Goal: Task Accomplishment & Management: Manage account settings

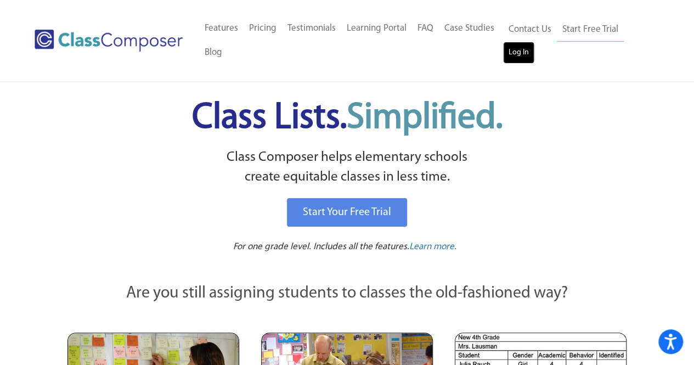
click at [527, 44] on link "Log In" at bounding box center [518, 53] width 31 height 22
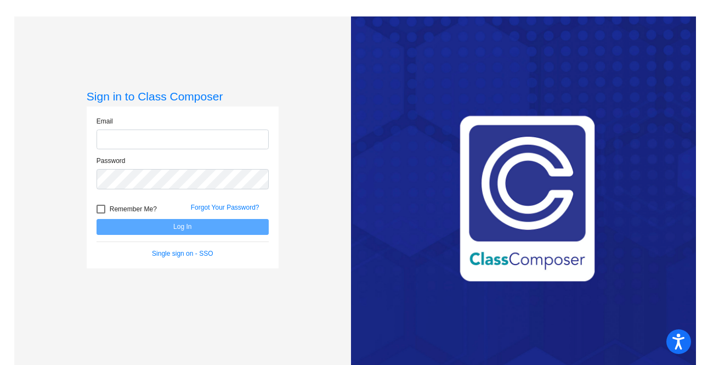
click at [175, 140] on input "email" at bounding box center [182, 139] width 172 height 20
type input "f46249@forsythk12.org"
click at [188, 254] on link "Single sign on - SSO" at bounding box center [182, 253] width 61 height 8
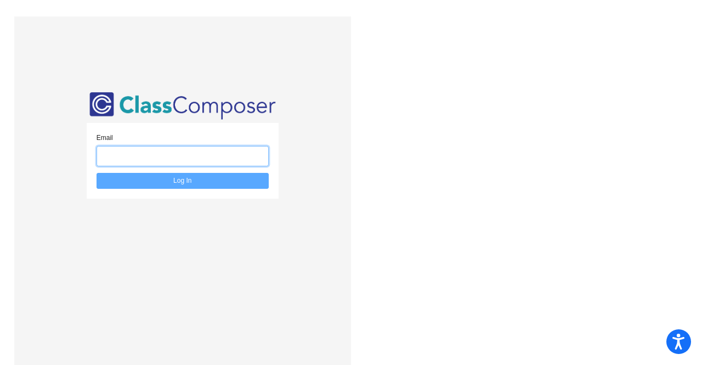
click at [204, 156] on input "email" at bounding box center [182, 156] width 172 height 20
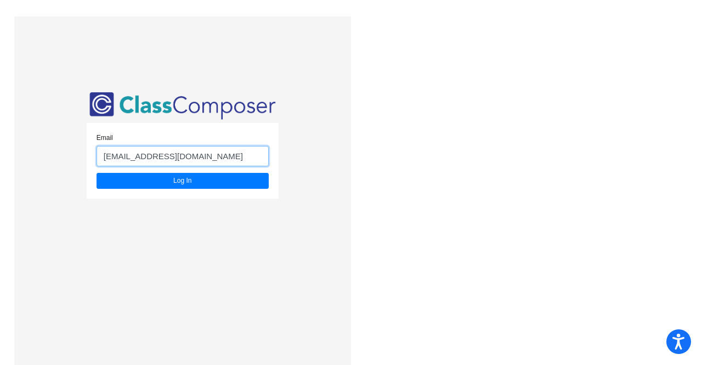
click at [96, 173] on button "Log In" at bounding box center [182, 181] width 172 height 16
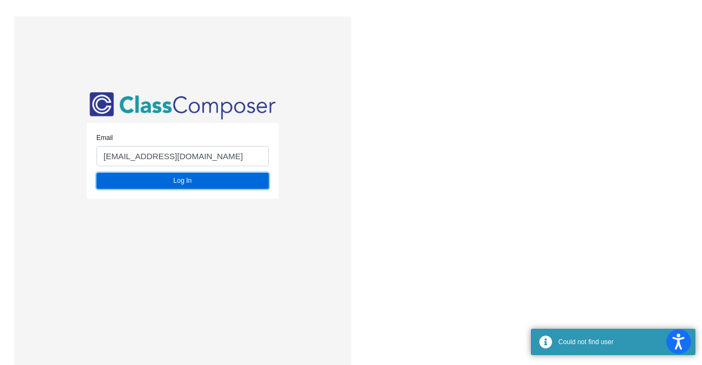
click at [187, 184] on button "Log In" at bounding box center [182, 181] width 172 height 16
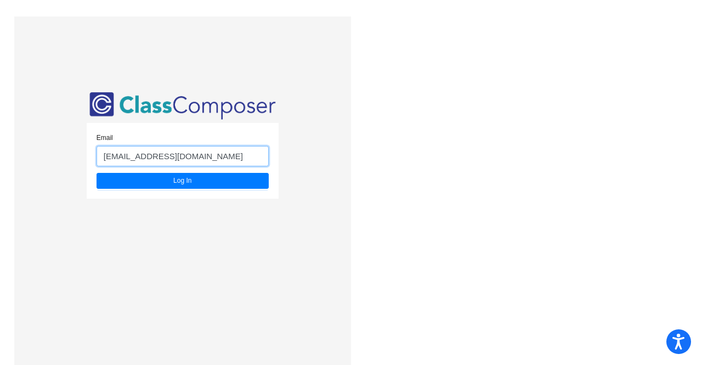
click at [191, 157] on input "f46249@forsythk12.org" at bounding box center [182, 156] width 172 height 20
click at [96, 173] on button "Log In" at bounding box center [182, 181] width 172 height 16
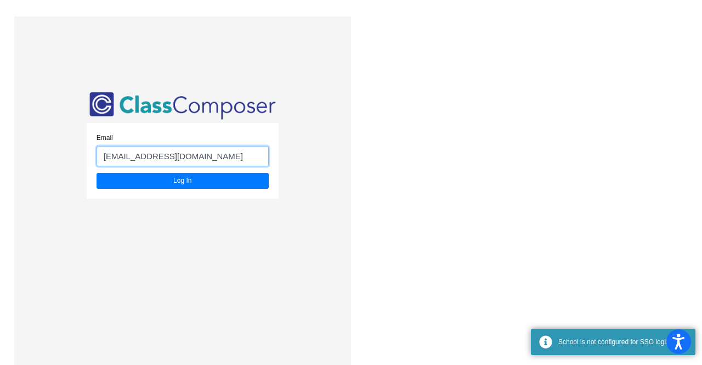
click at [162, 156] on input "f46249@forsyth.k12.ga.us" at bounding box center [182, 156] width 172 height 20
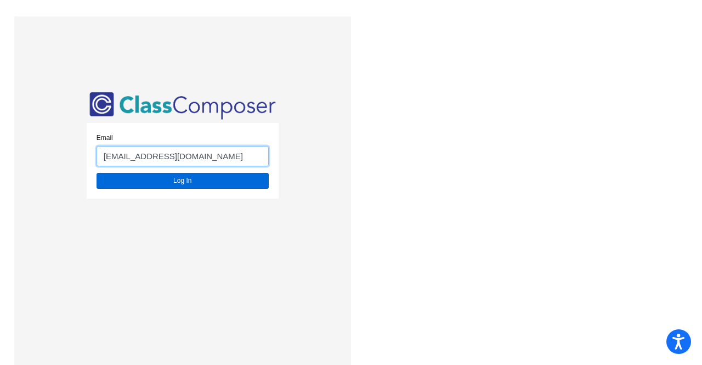
type input "f46249@forsythk12.ga.us"
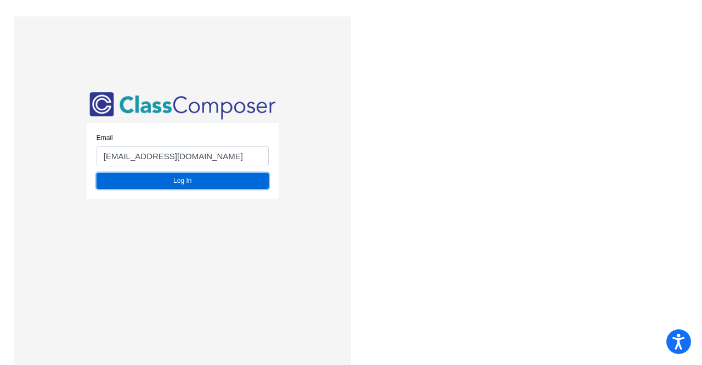
click at [173, 174] on button "Log In" at bounding box center [182, 181] width 172 height 16
